Goal: Information Seeking & Learning: Find specific fact

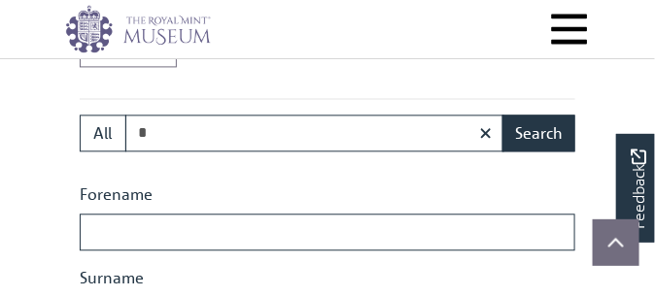
scroll to position [717, 0]
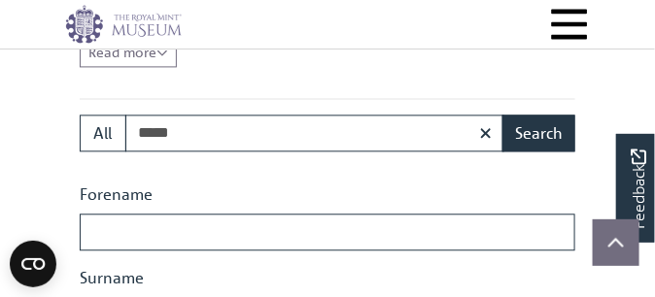
type input "**********"
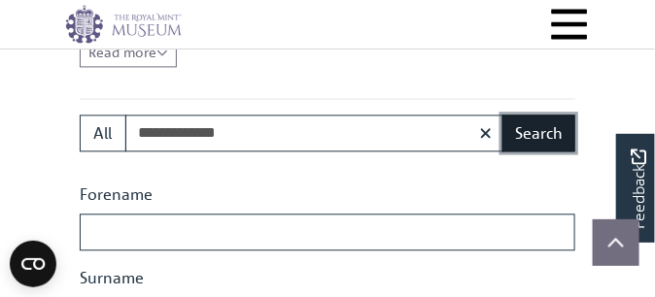
click at [524, 152] on button "Search" at bounding box center [538, 133] width 73 height 37
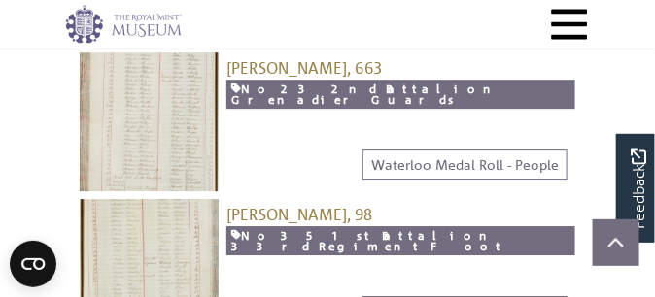
scroll to position [972, 0]
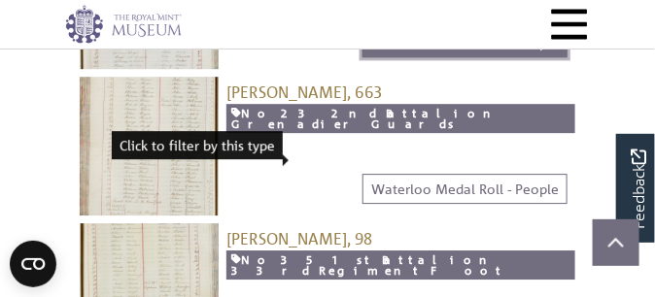
click at [451, 57] on link "Waterloo Medal Roll - People" at bounding box center [465, 42] width 205 height 30
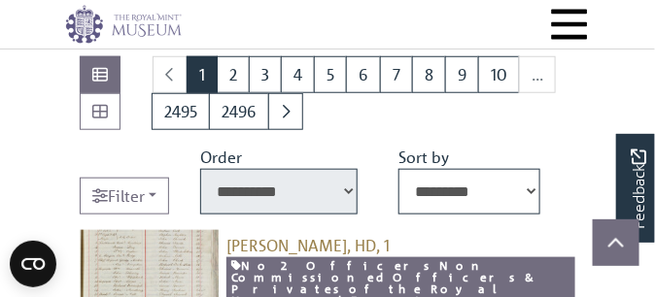
scroll to position [97, 0]
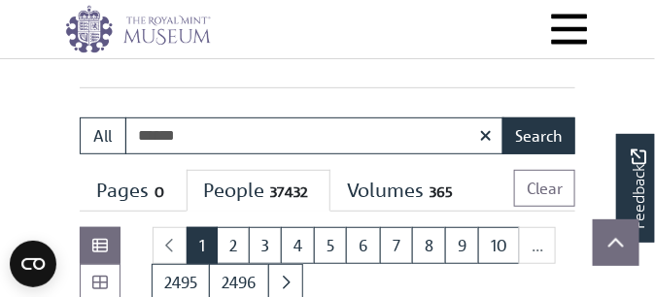
type input "**********"
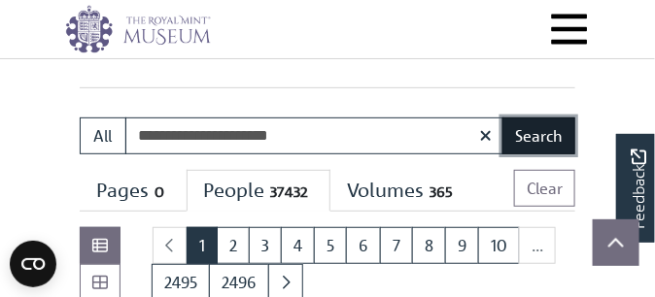
click at [548, 155] on button "Search" at bounding box center [538, 136] width 73 height 37
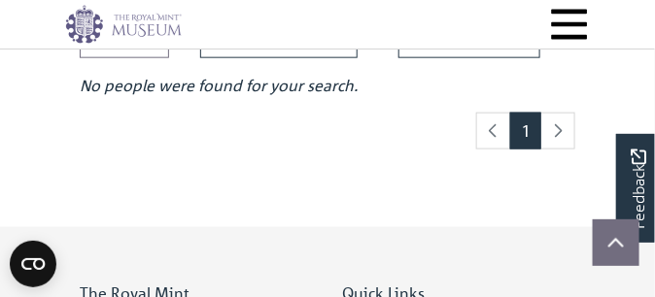
scroll to position [389, 0]
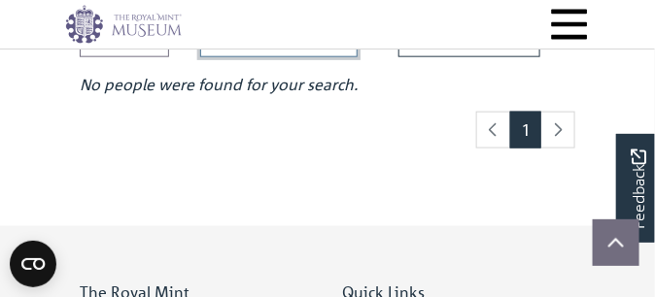
click at [358, 57] on select "**********" at bounding box center [278, 35] width 157 height 46
click at [540, 57] on select "*********" at bounding box center [469, 35] width 142 height 46
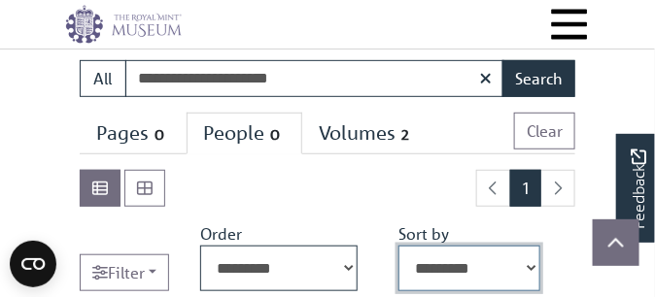
scroll to position [97, 0]
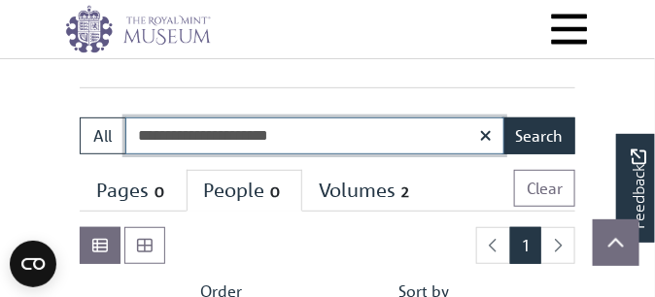
drag, startPoint x: 388, startPoint y: 166, endPoint x: 141, endPoint y: 167, distance: 246.9
click at [141, 155] on input "**********" at bounding box center [314, 136] width 379 height 37
type input "**********"
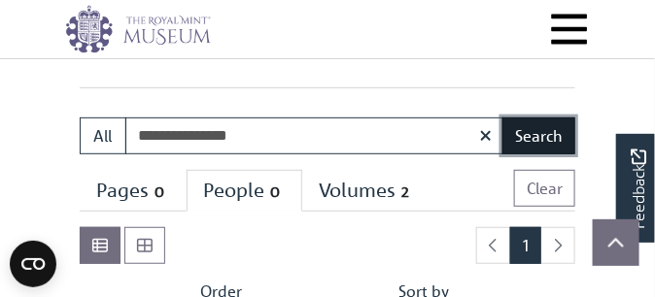
click at [539, 155] on button "Search" at bounding box center [538, 136] width 73 height 37
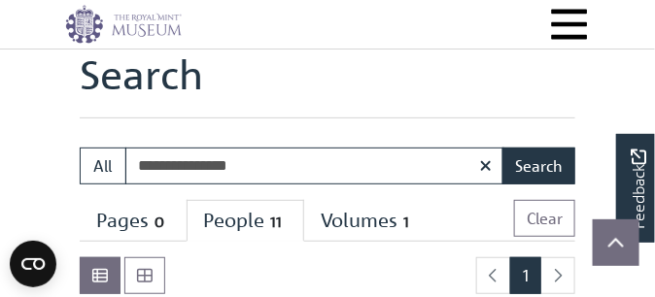
scroll to position [146, 0]
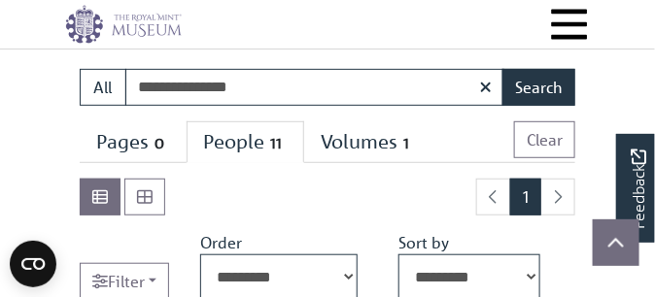
click at [288, 155] on div "People 11" at bounding box center [245, 142] width 85 height 24
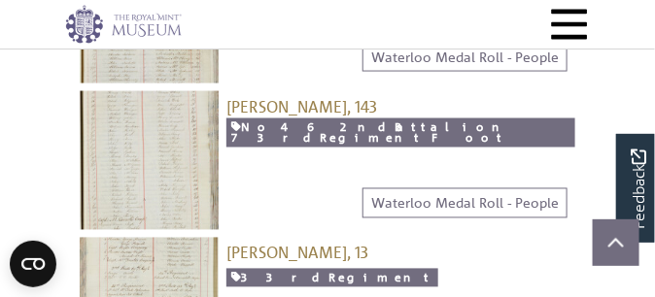
scroll to position [535, 0]
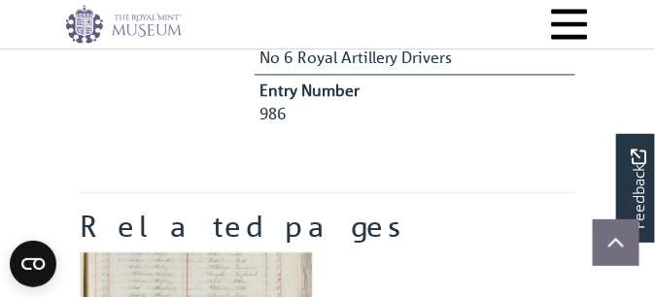
scroll to position [486, 0]
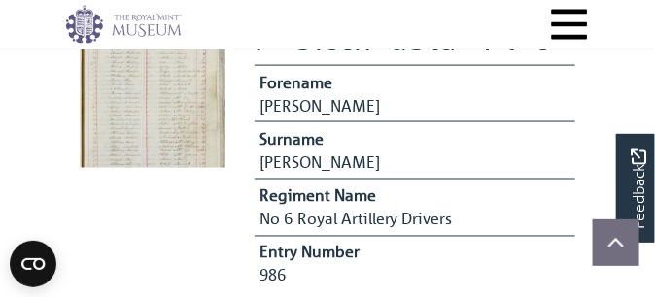
click at [198, 168] on img at bounding box center [153, 95] width 146 height 146
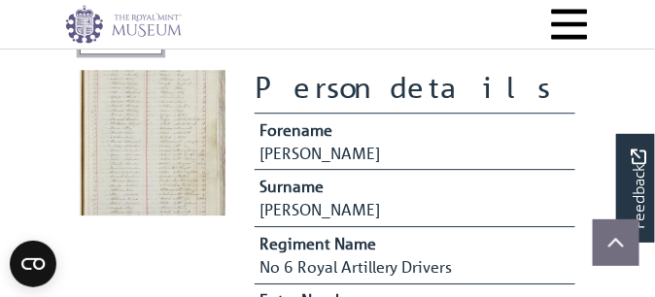
scroll to position [923, 0]
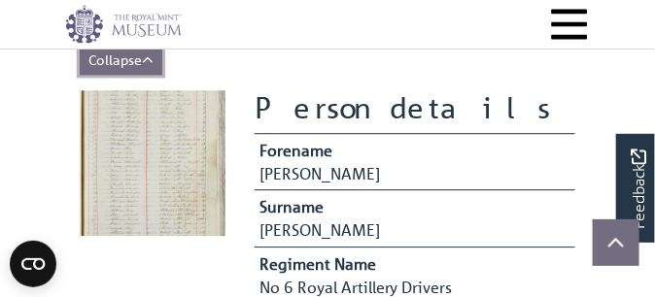
click at [154, 67] on icon "Show less of the content" at bounding box center [148, 60] width 12 height 14
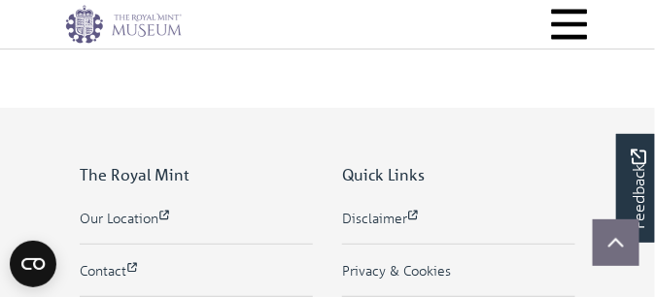
scroll to position [1361, 0]
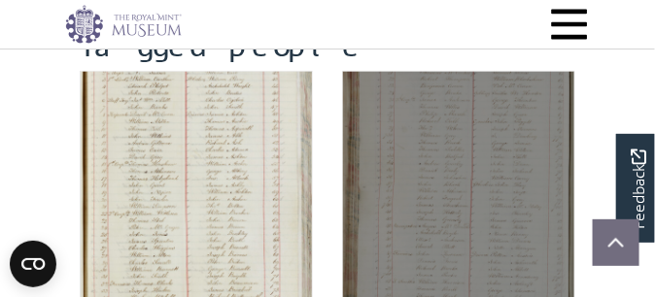
scroll to position [389, 0]
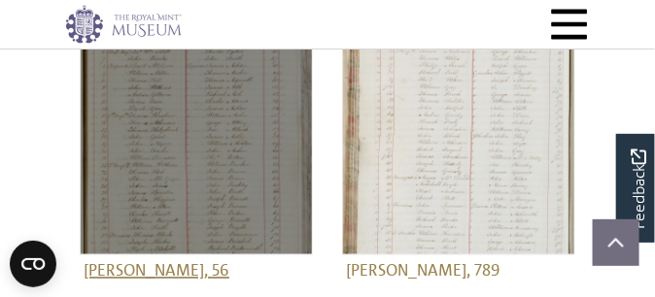
click at [237, 177] on img at bounding box center [196, 138] width 233 height 233
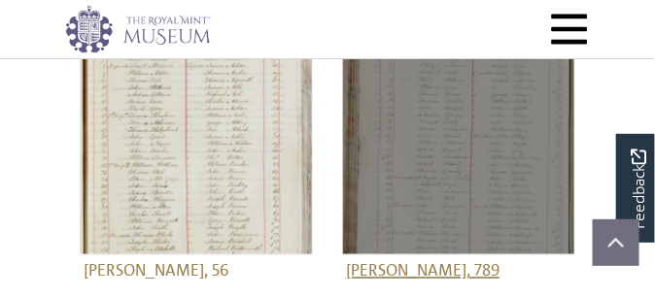
scroll to position [389, 0]
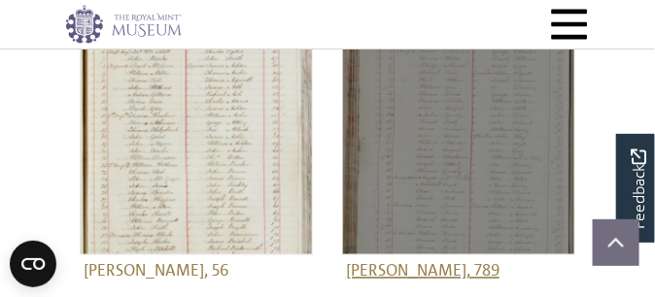
click at [472, 226] on img at bounding box center [458, 138] width 233 height 233
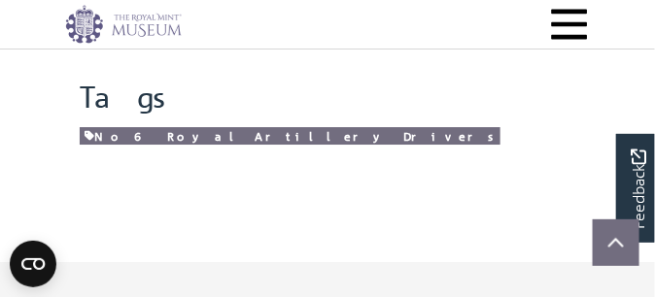
scroll to position [1166, 0]
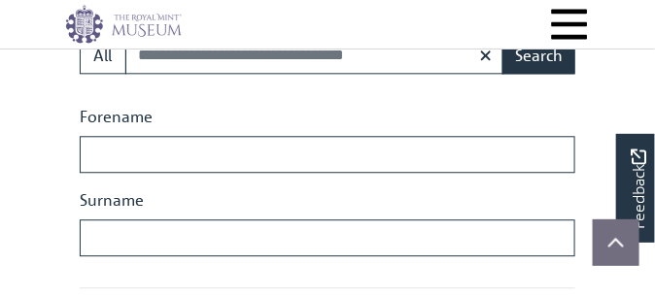
scroll to position [839, 0]
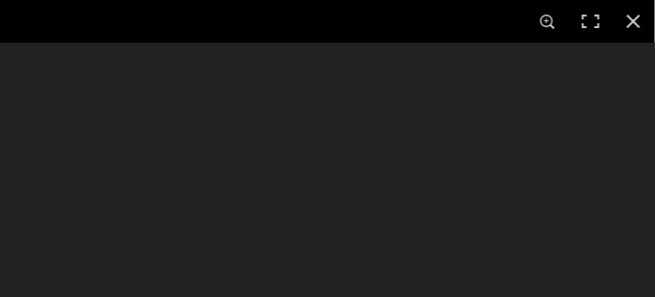
scroll to position [1325, 0]
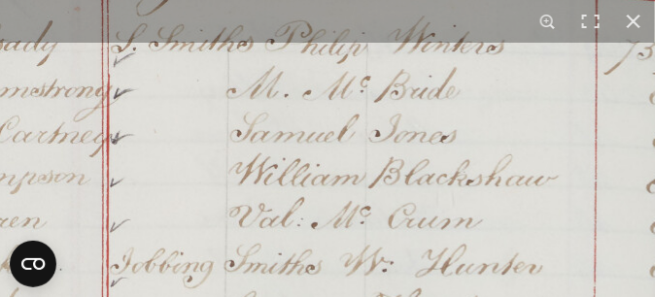
click at [376, 38] on div "1 / 1" at bounding box center [327, 148] width 655 height 297
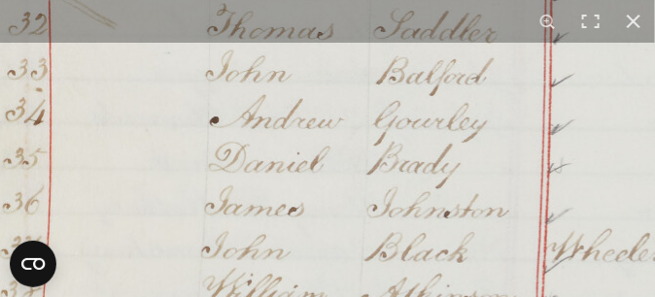
click at [358, 130] on img at bounding box center [459, 268] width 1474 height 2099
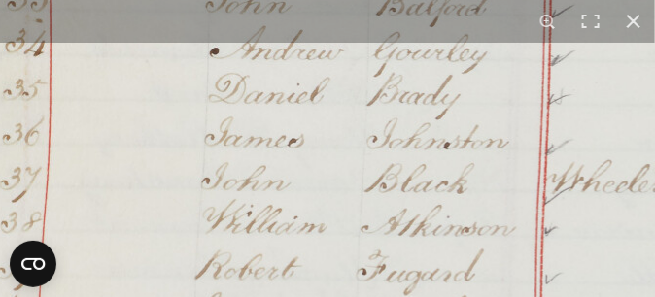
click at [370, 166] on img at bounding box center [459, 199] width 1474 height 2099
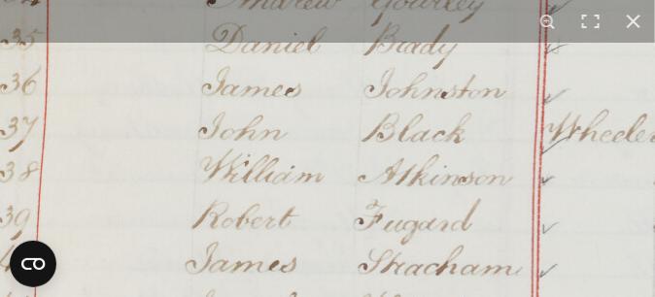
click at [361, 128] on img at bounding box center [456, 148] width 1474 height 2099
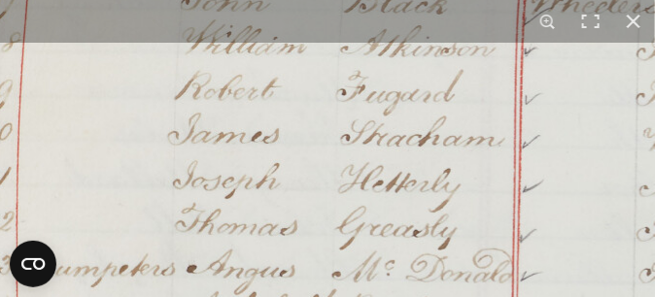
click at [359, 127] on img at bounding box center [439, 19] width 1474 height 2099
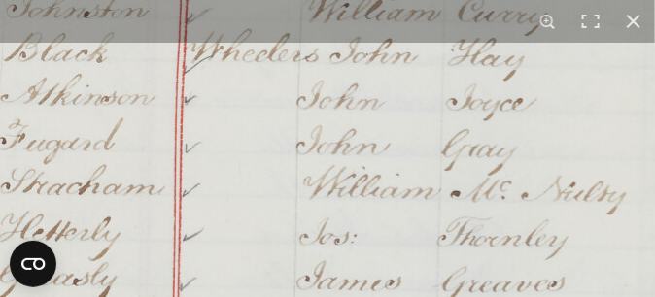
click at [420, 250] on img at bounding box center [98, 67] width 1474 height 2099
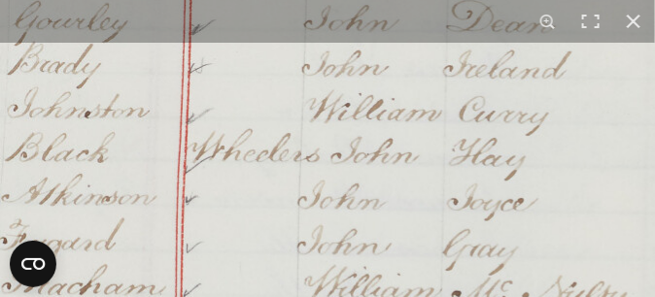
click at [413, 259] on img at bounding box center [99, 167] width 1474 height 2099
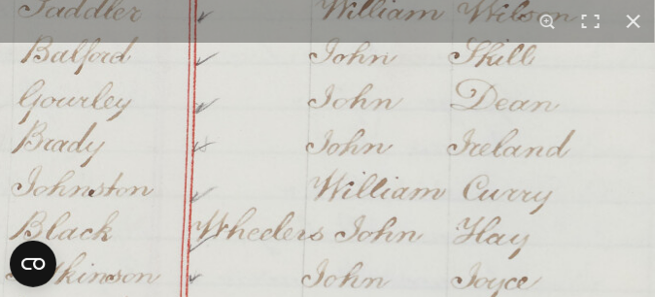
click at [404, 229] on img at bounding box center [103, 246] width 1474 height 2099
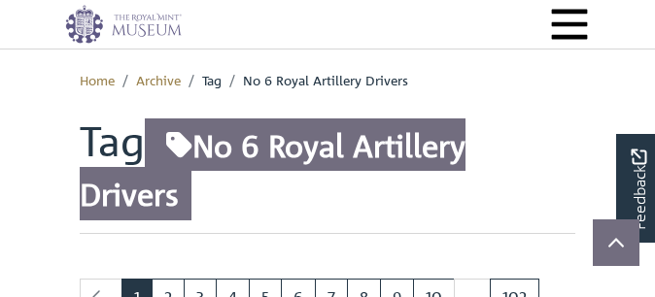
scroll to position [389, 0]
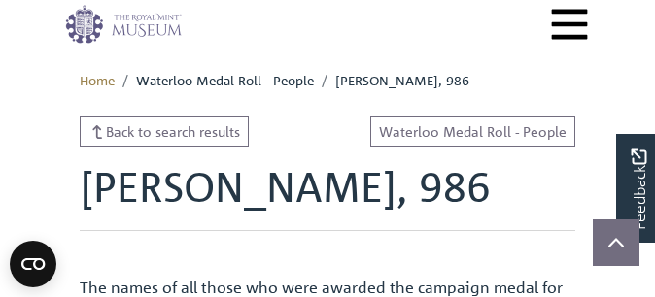
scroll to position [1361, 0]
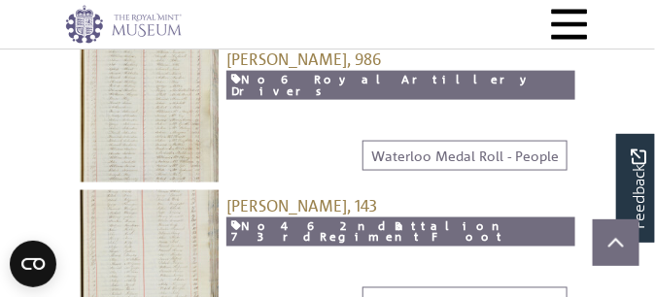
scroll to position [456, 0]
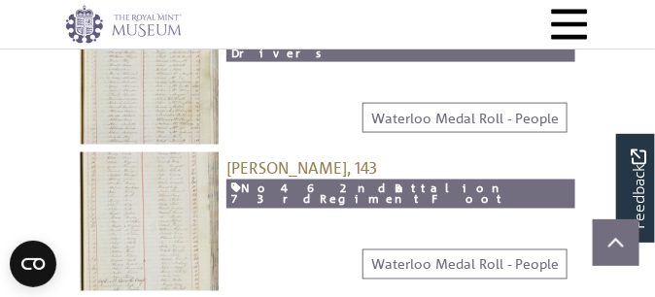
click at [170, 145] on img at bounding box center [149, 75] width 139 height 139
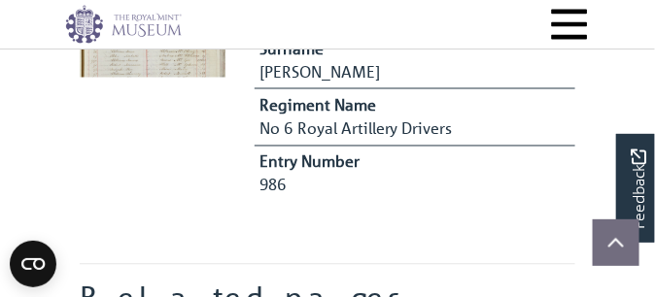
scroll to position [583, 0]
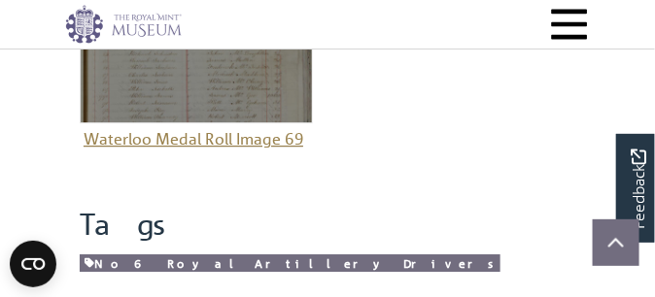
scroll to position [1020, 0]
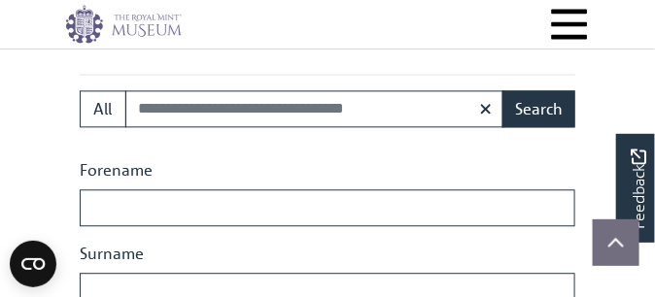
scroll to position [887, 0]
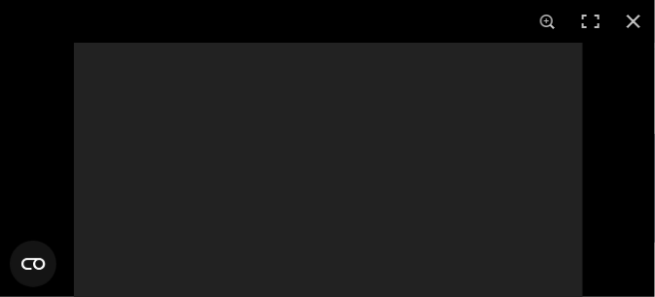
scroll to position [1373, 0]
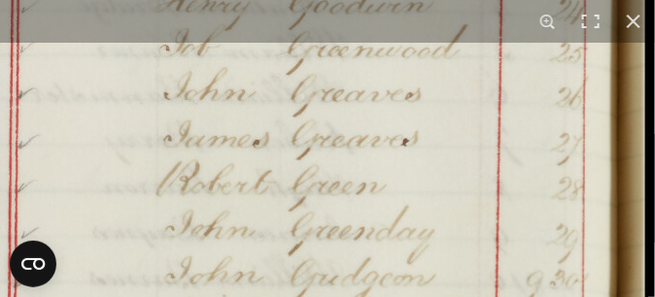
click at [398, 29] on div "1 / 1" at bounding box center [327, 148] width 655 height 297
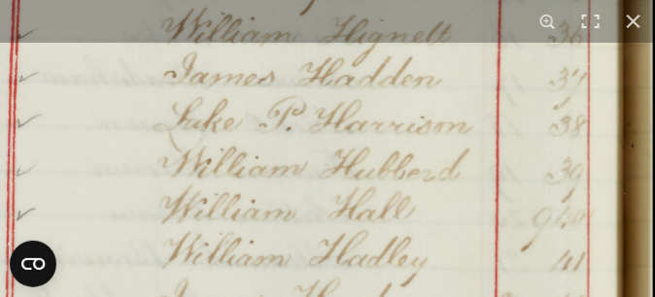
click at [409, 6] on div "1 / 1" at bounding box center [327, 148] width 655 height 297
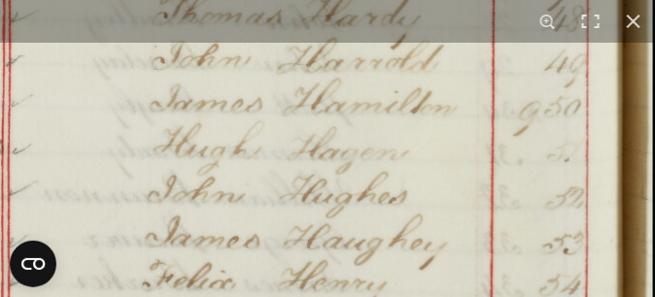
click at [396, 18] on div "1 / 1" at bounding box center [327, 148] width 655 height 297
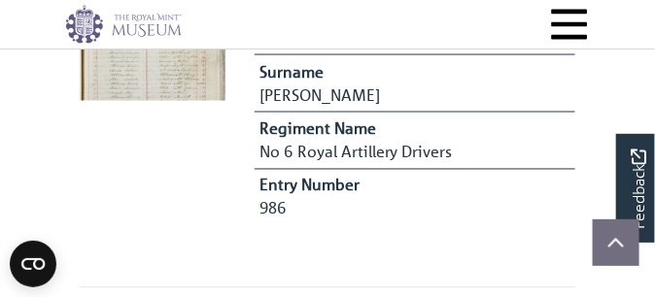
scroll to position [486, 0]
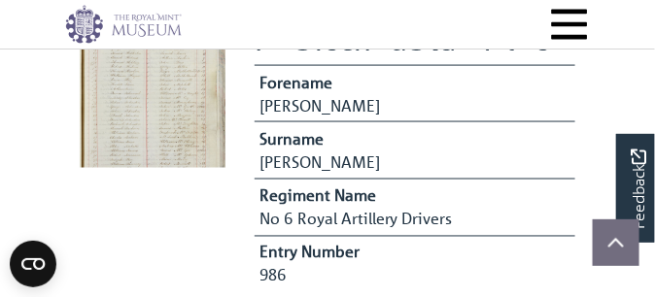
click at [168, 168] on img at bounding box center [153, 95] width 146 height 146
click at [608, 238] on icon "Scroll to top" at bounding box center [616, 242] width 16 height 9
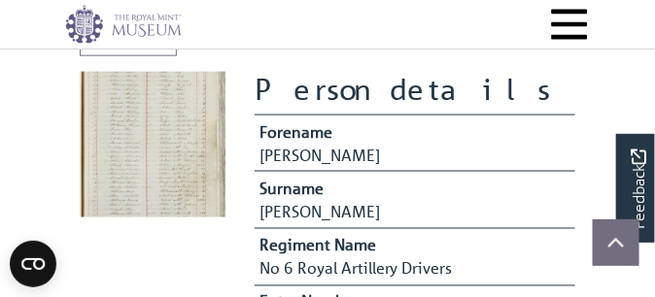
scroll to position [437, 0]
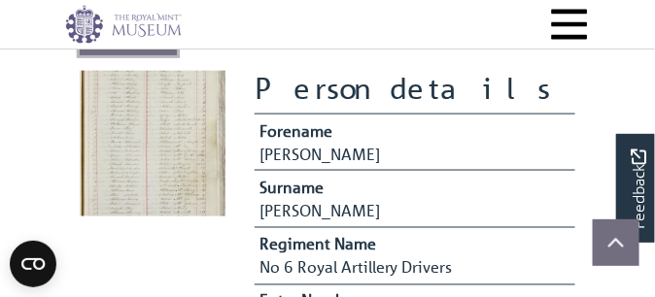
click at [168, 48] on icon "Read all of the content" at bounding box center [162, 41] width 12 height 14
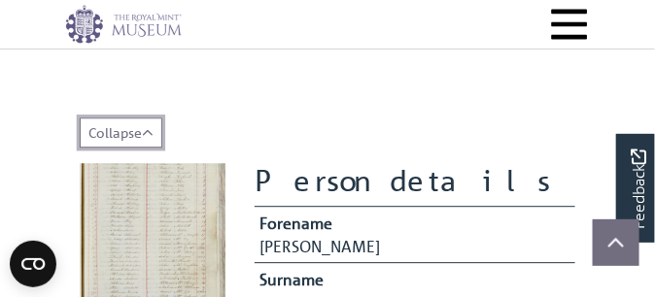
scroll to position [875, 0]
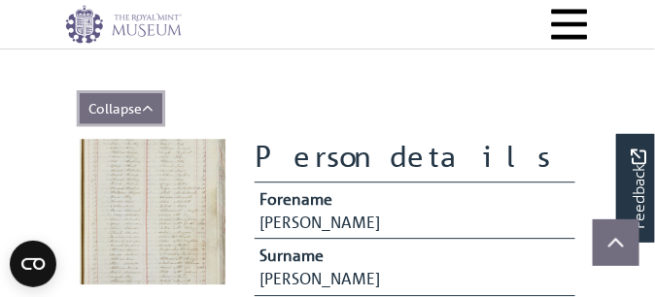
click at [154, 116] on icon "Show less of the content" at bounding box center [148, 109] width 12 height 14
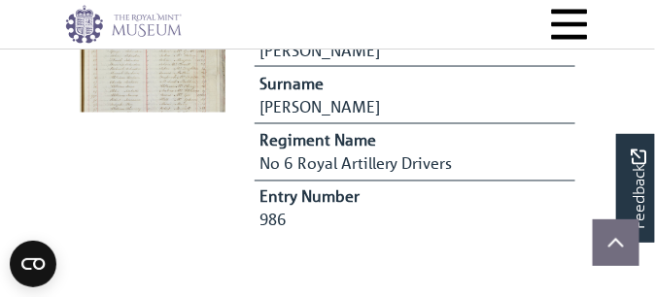
scroll to position [535, 0]
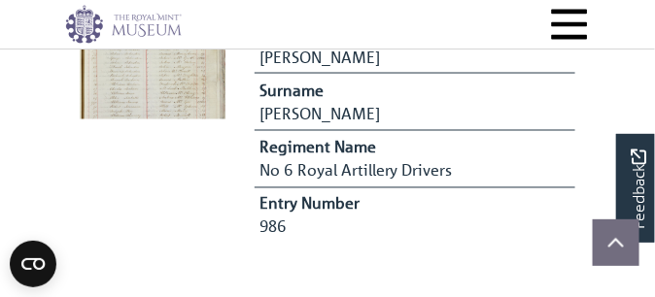
click at [175, 120] on img at bounding box center [153, 47] width 146 height 146
drag, startPoint x: 177, startPoint y: 143, endPoint x: 165, endPoint y: 145, distance: 11.8
click at [165, 120] on img at bounding box center [153, 47] width 146 height 146
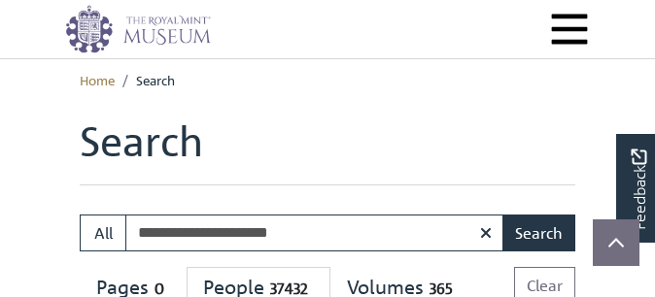
scroll to position [97, 0]
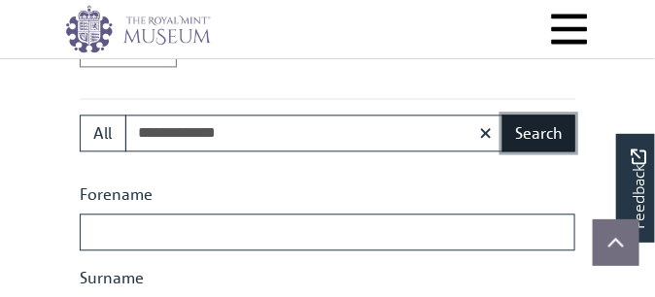
scroll to position [717, 0]
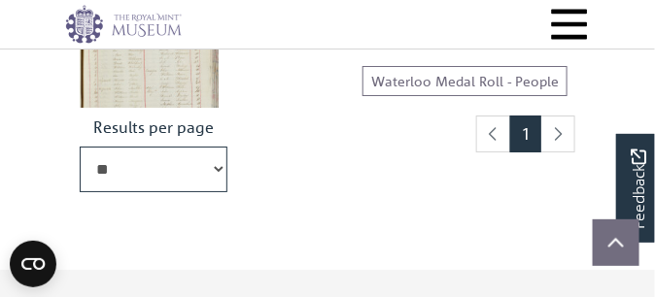
scroll to position [1263, 0]
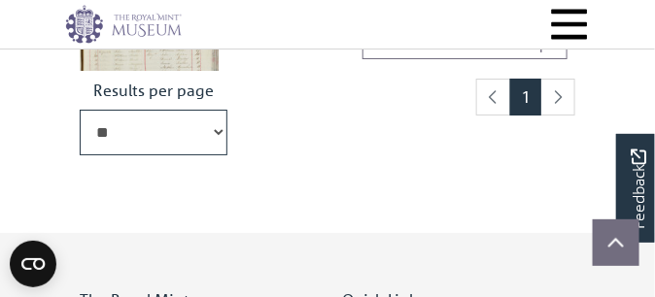
click at [549, 116] on li "pagination" at bounding box center [558, 97] width 34 height 37
click at [563, 116] on li "pagination" at bounding box center [558, 97] width 34 height 37
click at [552, 116] on li "pagination" at bounding box center [558, 97] width 34 height 37
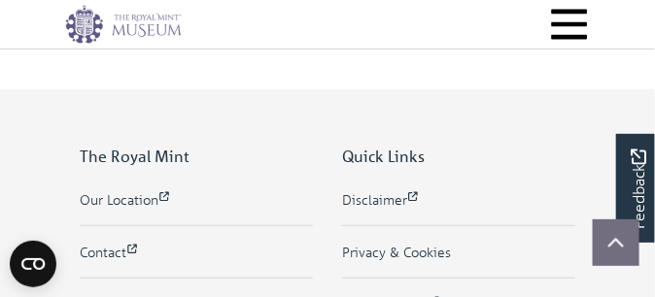
scroll to position [1409, 0]
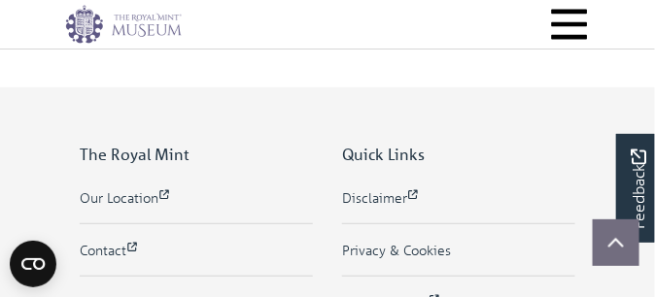
select select "**"
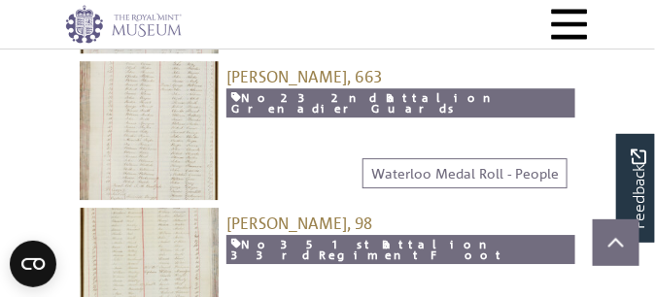
scroll to position [972, 0]
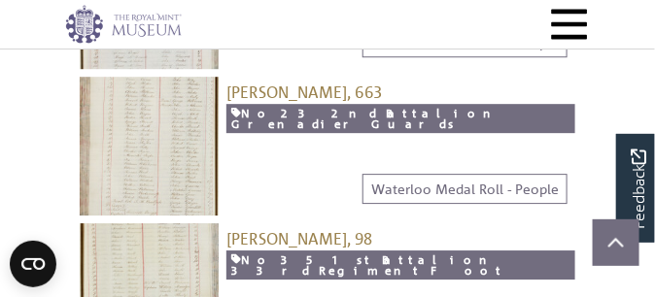
click at [146, 69] on img at bounding box center [149, -1] width 139 height 139
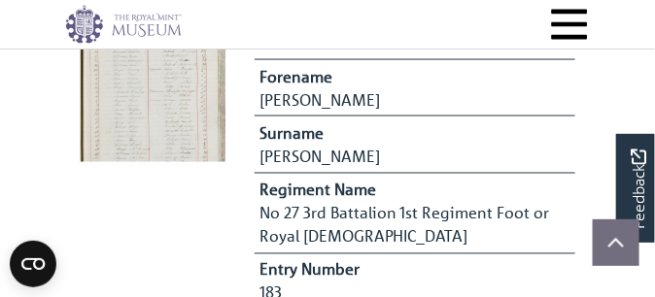
scroll to position [535, 0]
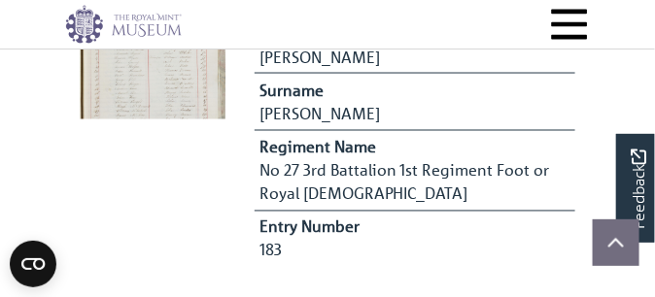
click at [166, 120] on img at bounding box center [153, 47] width 146 height 146
click at [168, 119] on img at bounding box center [153, 47] width 146 height 146
click at [172, 119] on img at bounding box center [153, 47] width 146 height 146
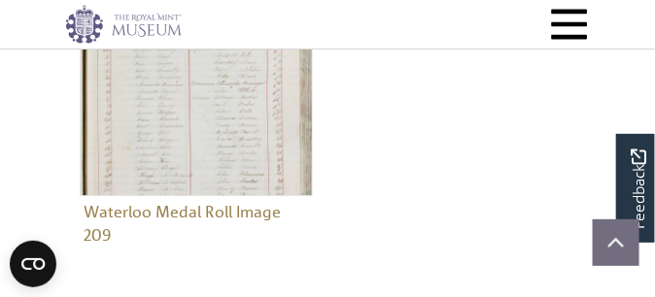
scroll to position [972, 0]
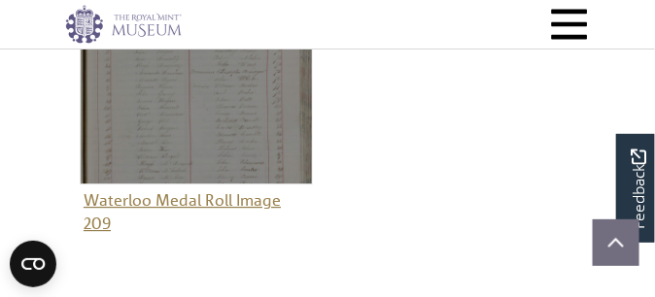
click at [206, 185] on img "Item related to this entity" at bounding box center [196, 67] width 233 height 233
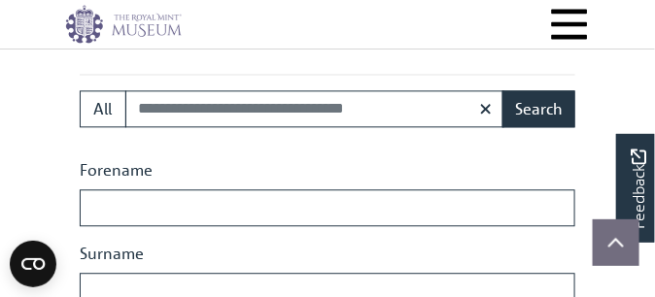
scroll to position [1276, 0]
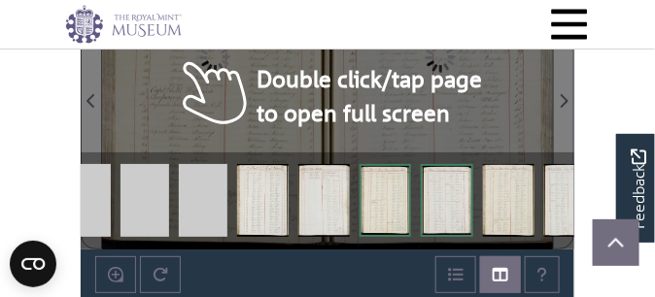
click at [249, 181] on div at bounding box center [214, 90] width 225 height 322
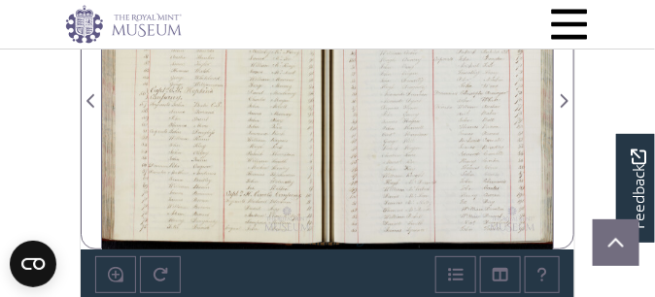
click at [296, 185] on div at bounding box center [214, 90] width 225 height 322
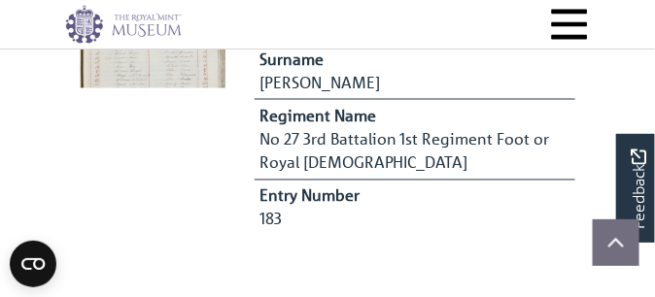
scroll to position [583, 0]
